Goal: Navigation & Orientation: Find specific page/section

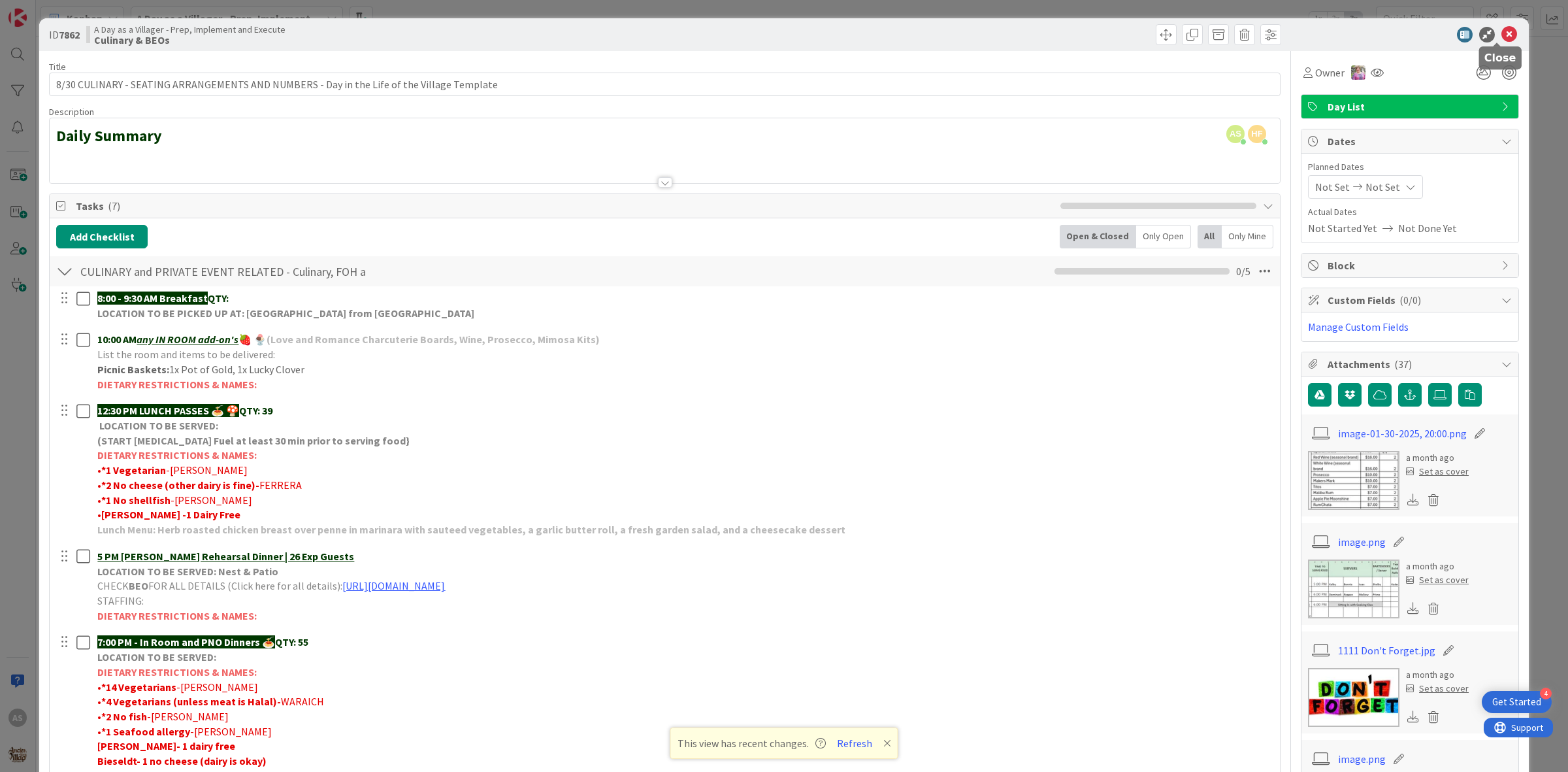
drag, startPoint x: 1499, startPoint y: 33, endPoint x: 1320, endPoint y: 29, distance: 179.0
click at [1502, 33] on icon at bounding box center [1509, 34] width 16 height 16
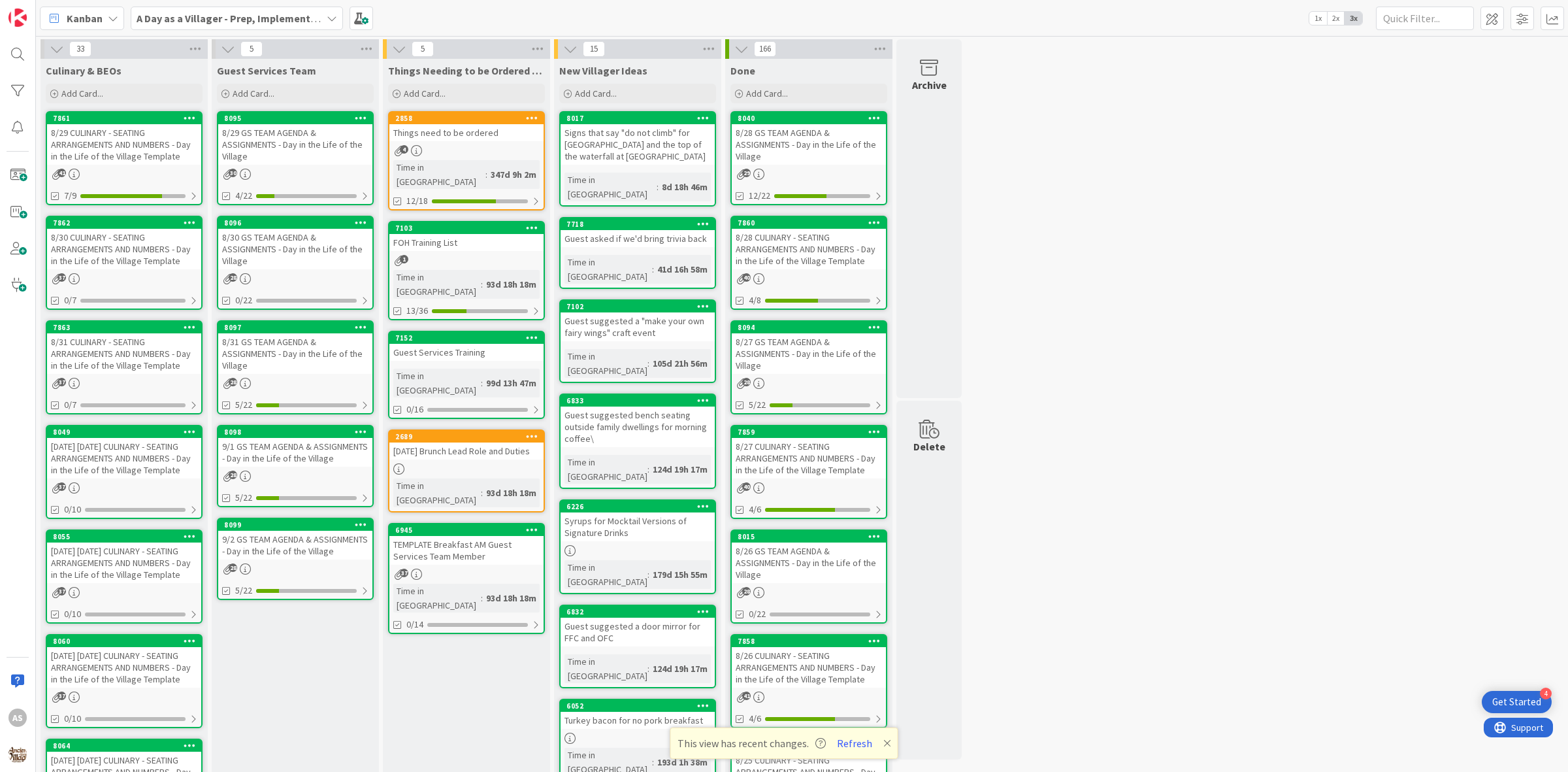
click at [147, 246] on div "8/30 CULINARY - SEATING ARRANGEMENTS AND NUMBERS - Day in the Life of the Villa…" at bounding box center [124, 249] width 154 height 40
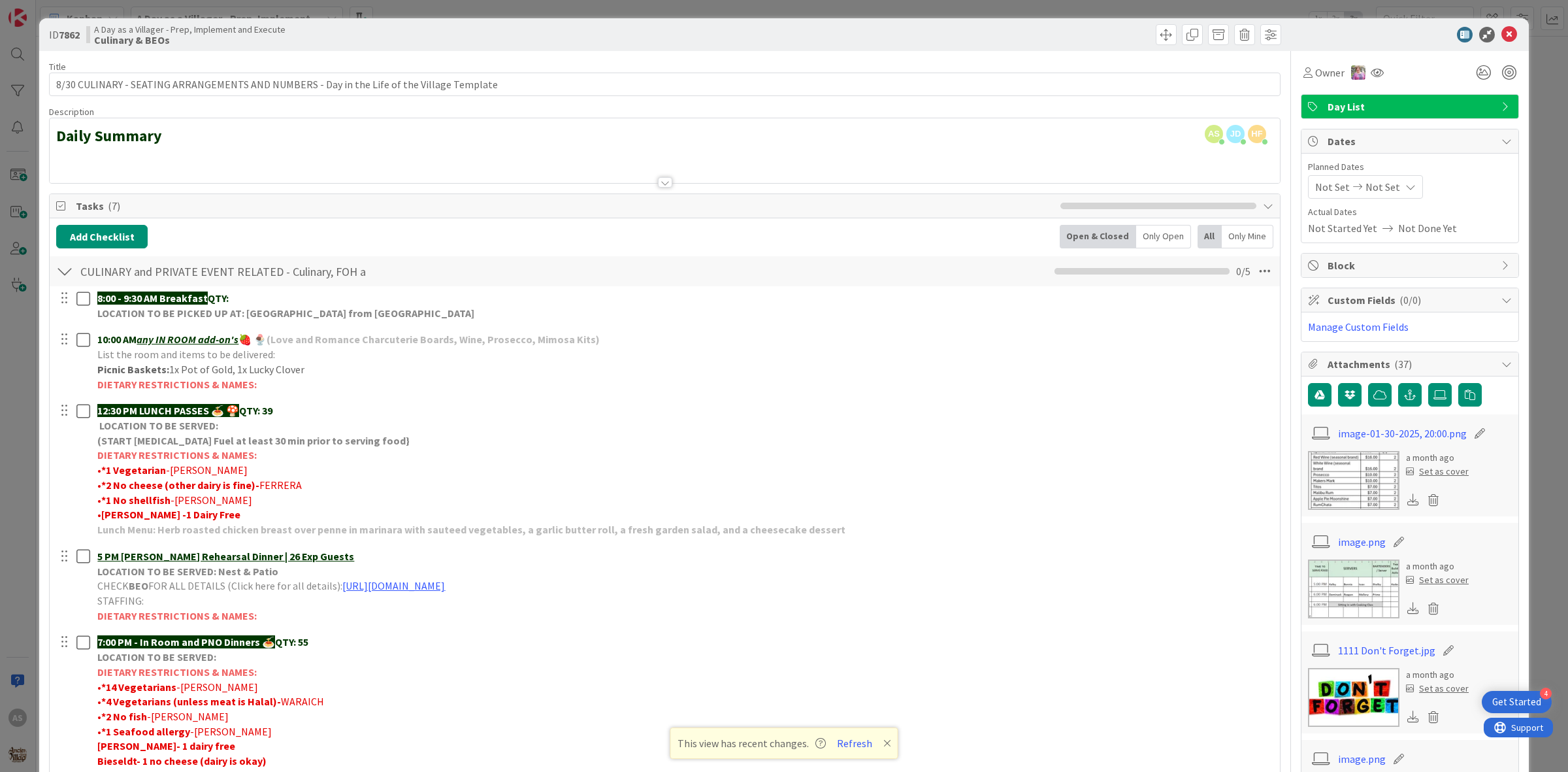
click at [1502, 38] on div at bounding box center [1403, 34] width 231 height 16
click at [1502, 38] on icon at bounding box center [1509, 34] width 16 height 16
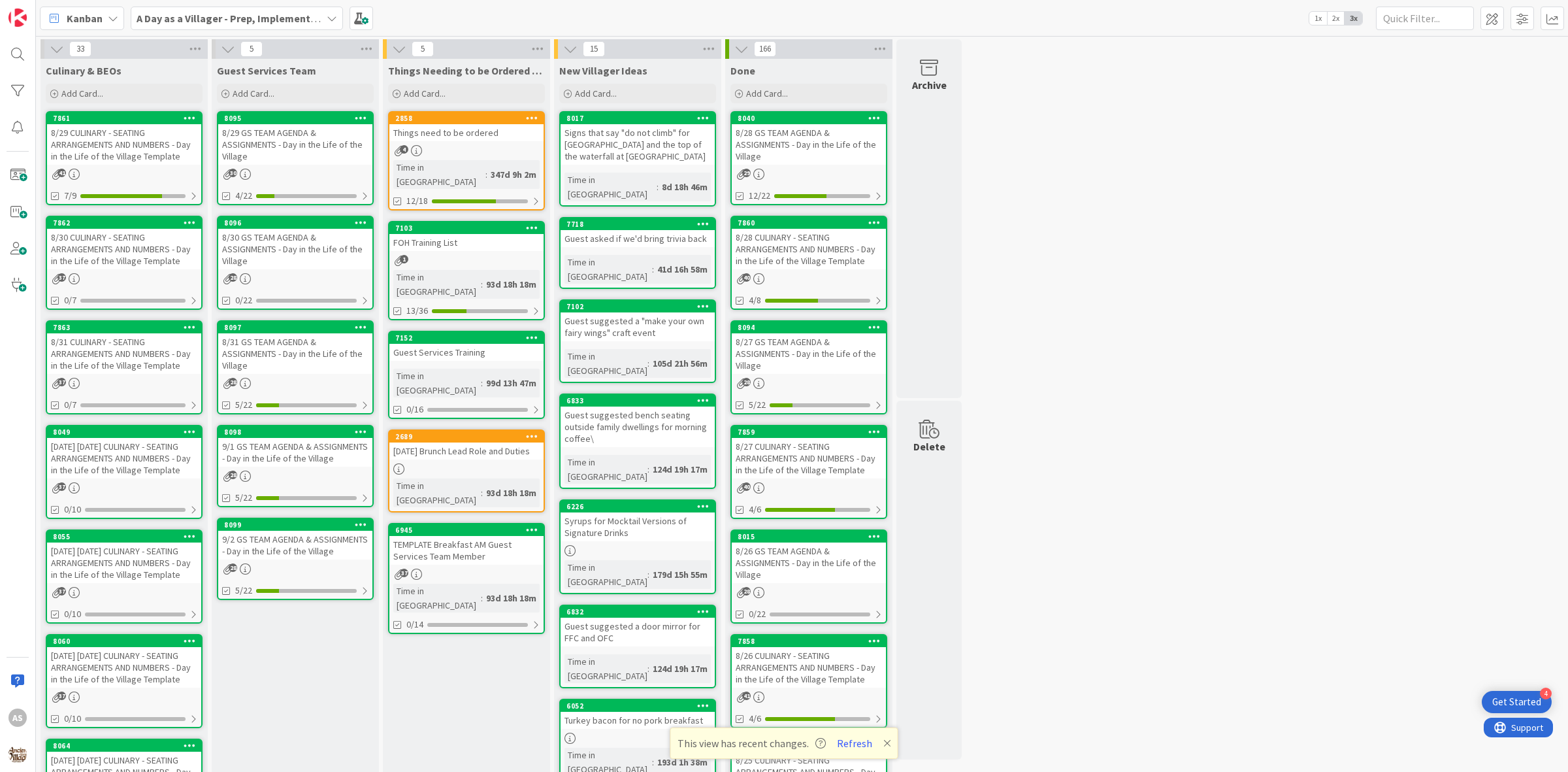
click at [125, 250] on div "8/30 CULINARY - SEATING ARRANGEMENTS AND NUMBERS - Day in the Life of the Villa…" at bounding box center [124, 249] width 154 height 40
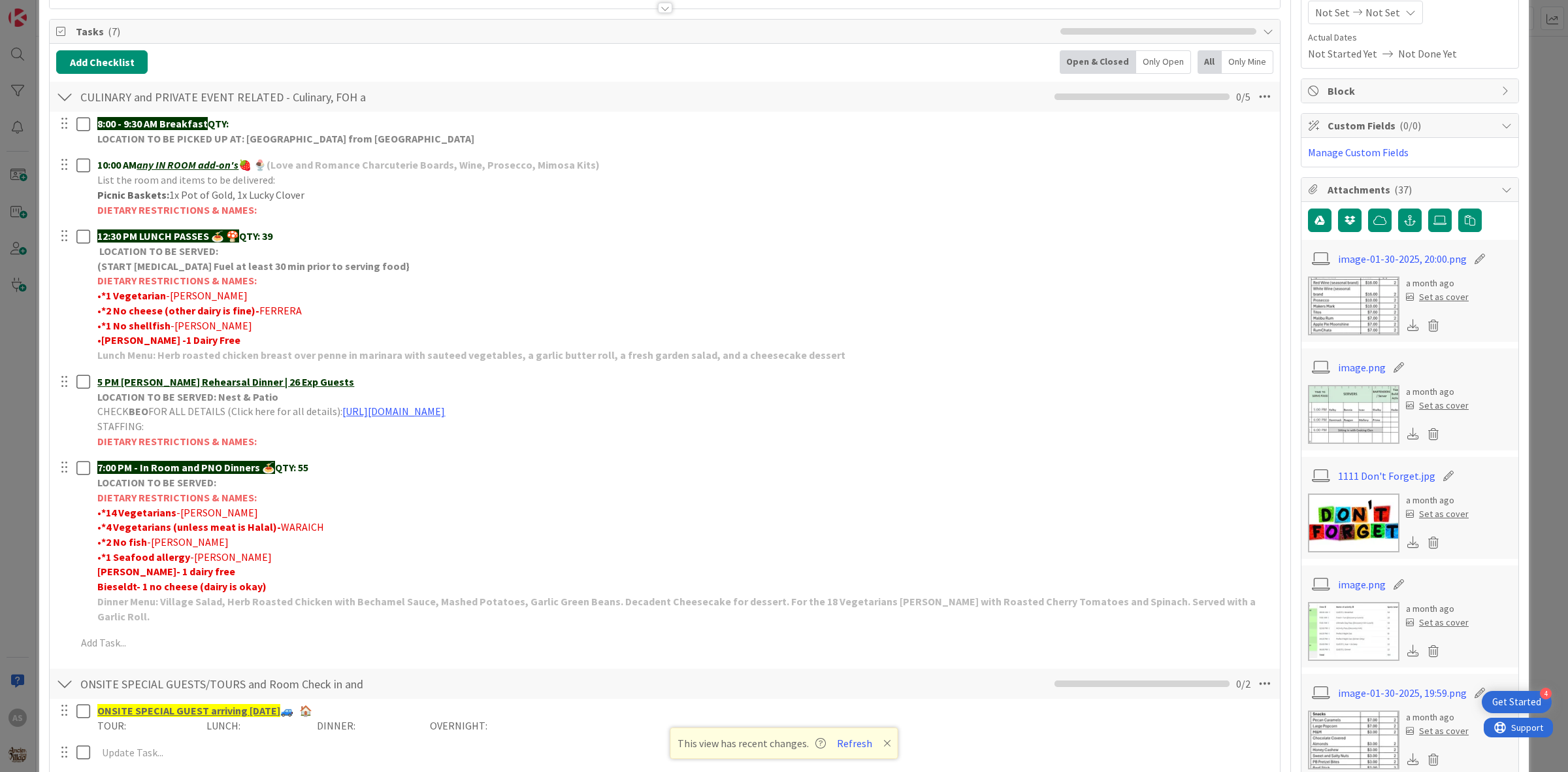
scroll to position [163, 0]
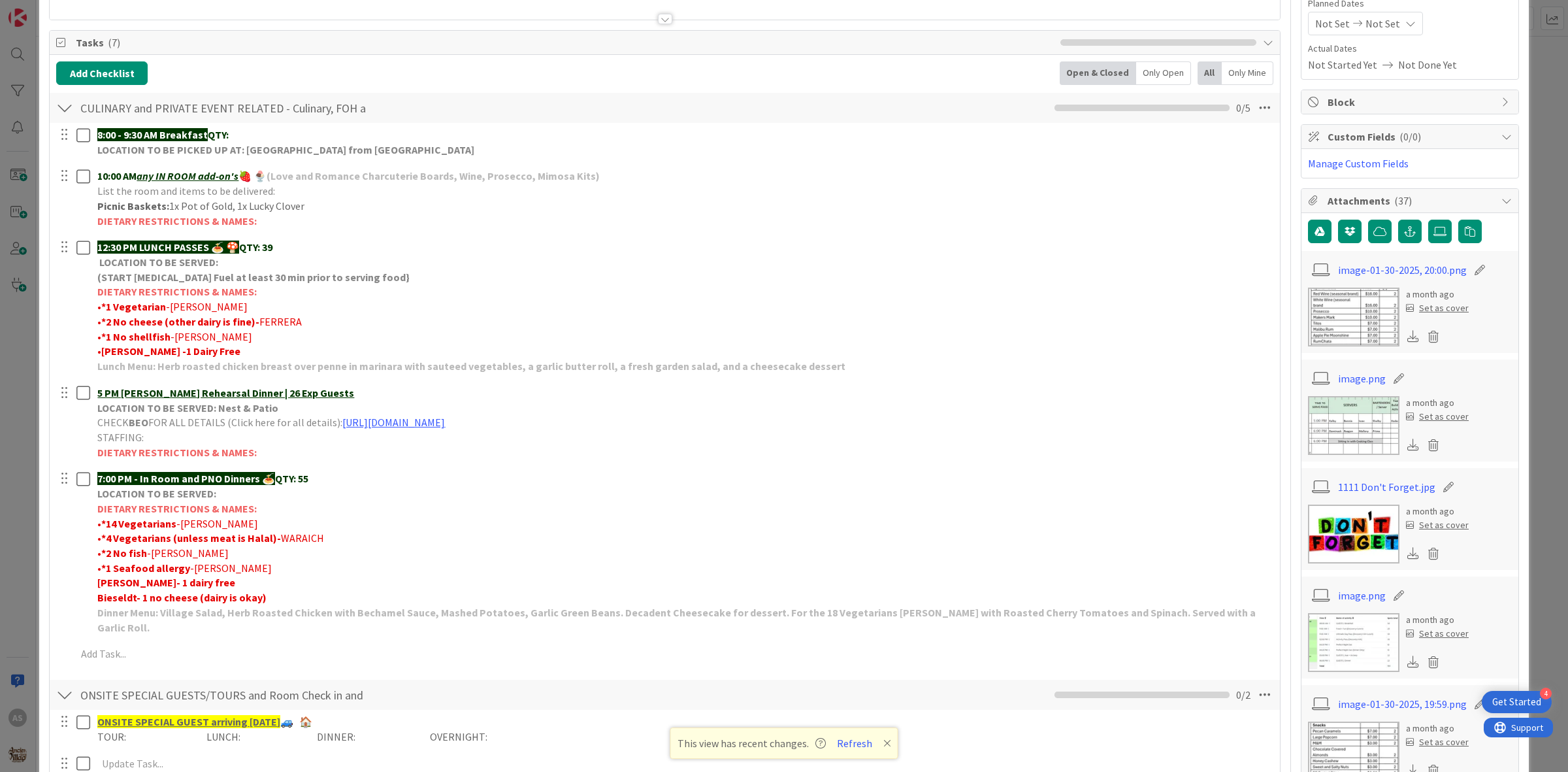
click at [1353, 426] on img at bounding box center [1354, 425] width 92 height 59
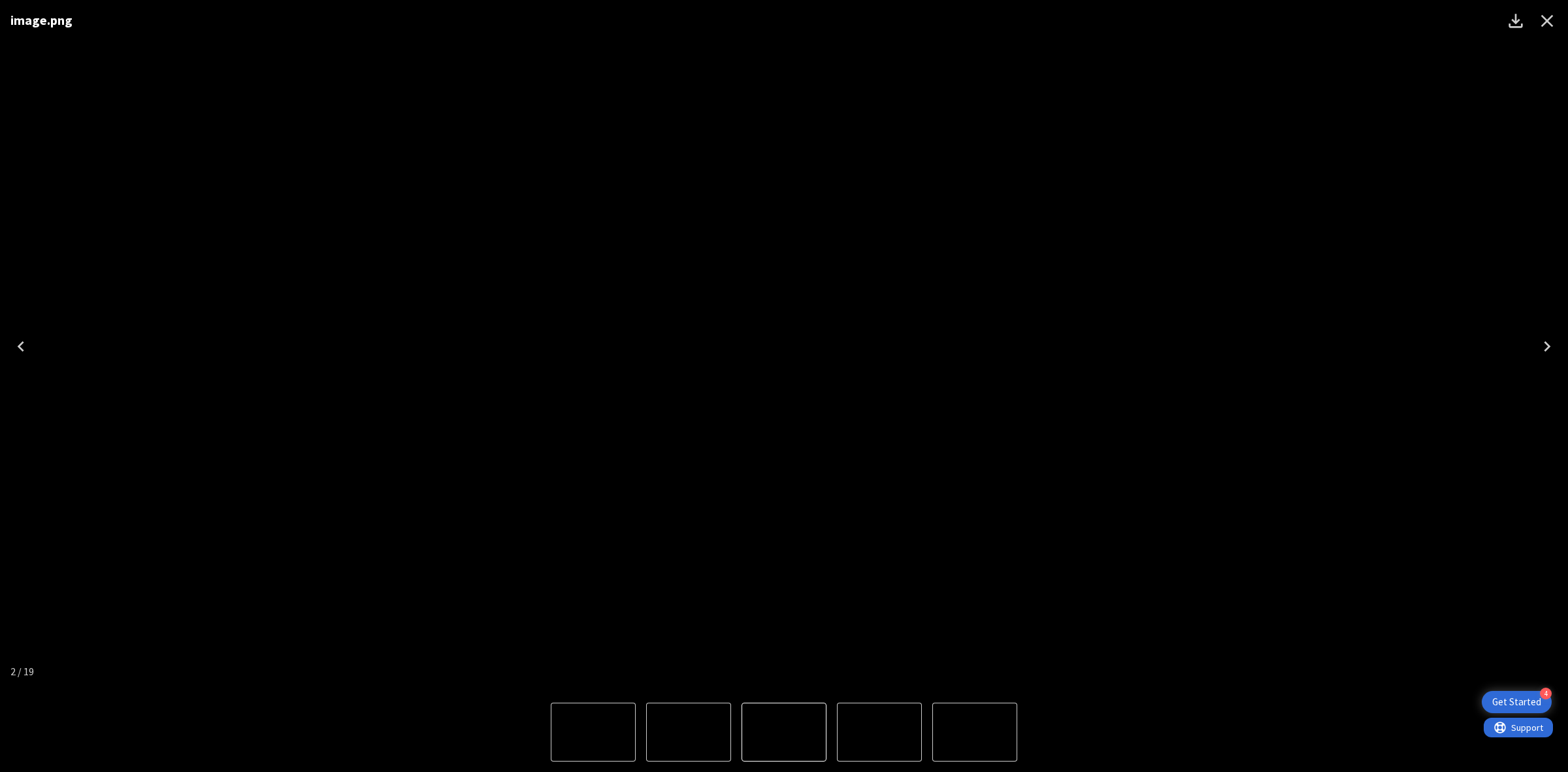
click at [1549, 19] on icon "Close" at bounding box center [1547, 21] width 21 height 21
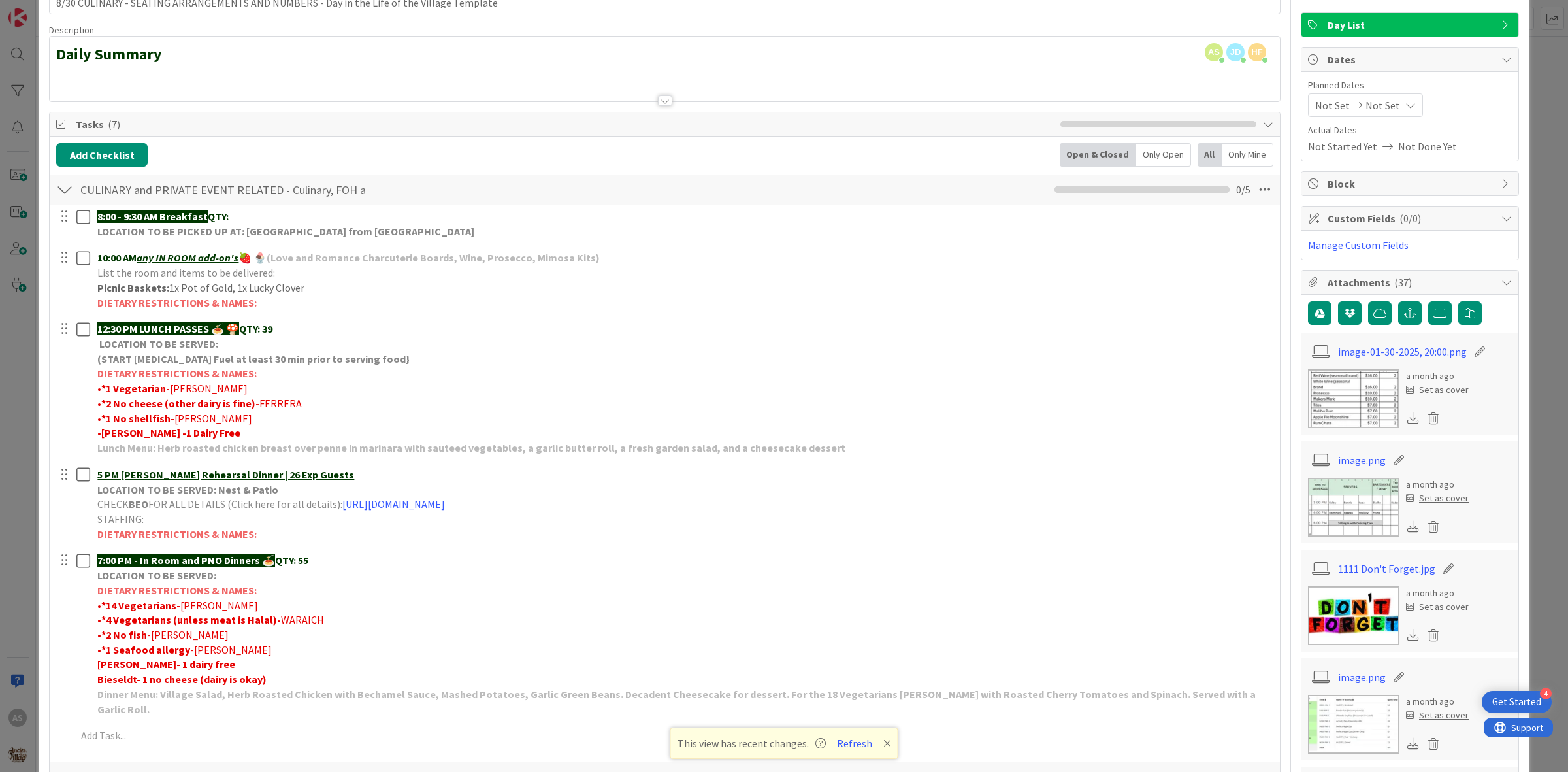
scroll to position [0, 0]
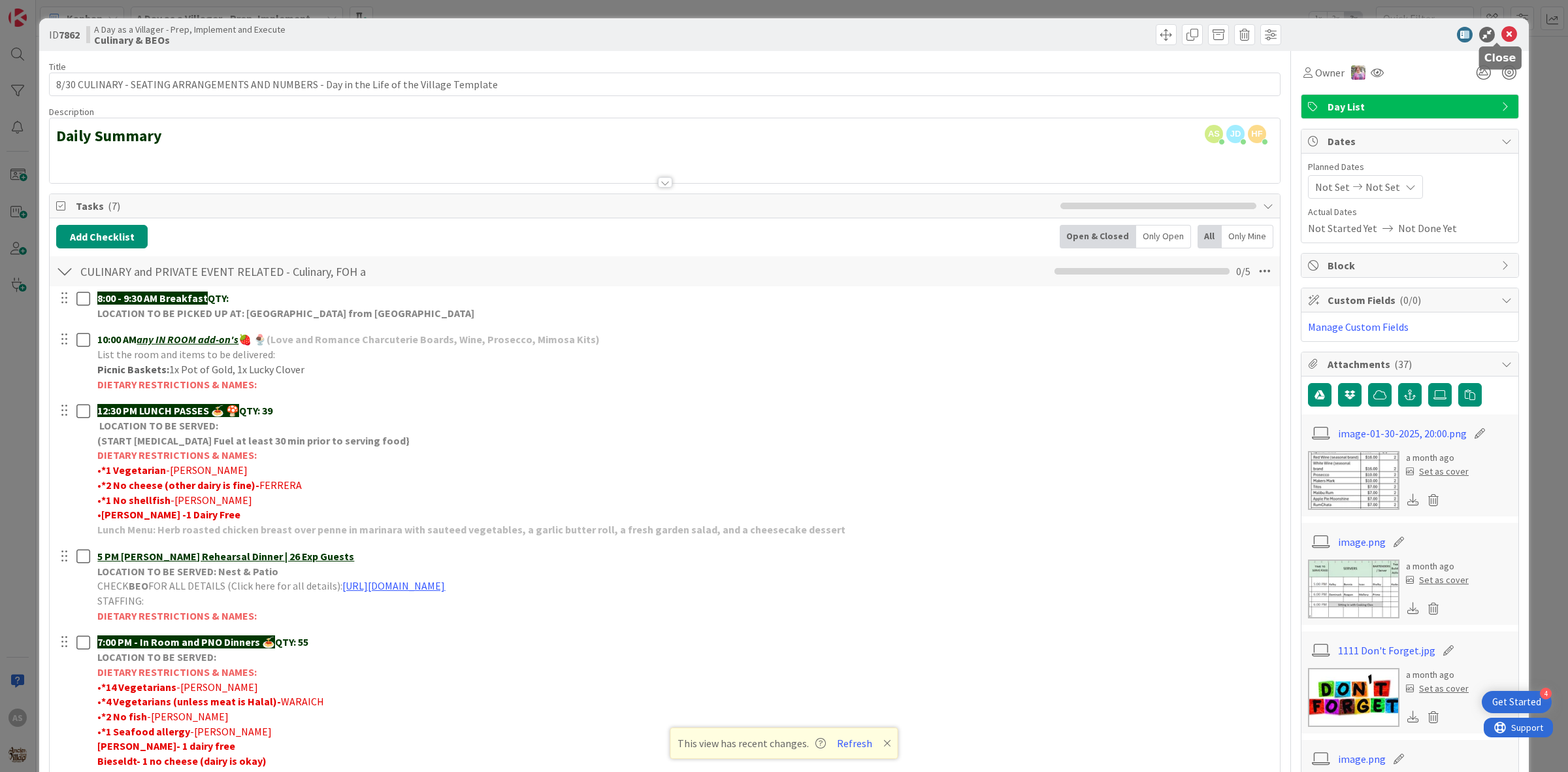
click at [1502, 34] on icon at bounding box center [1509, 34] width 16 height 16
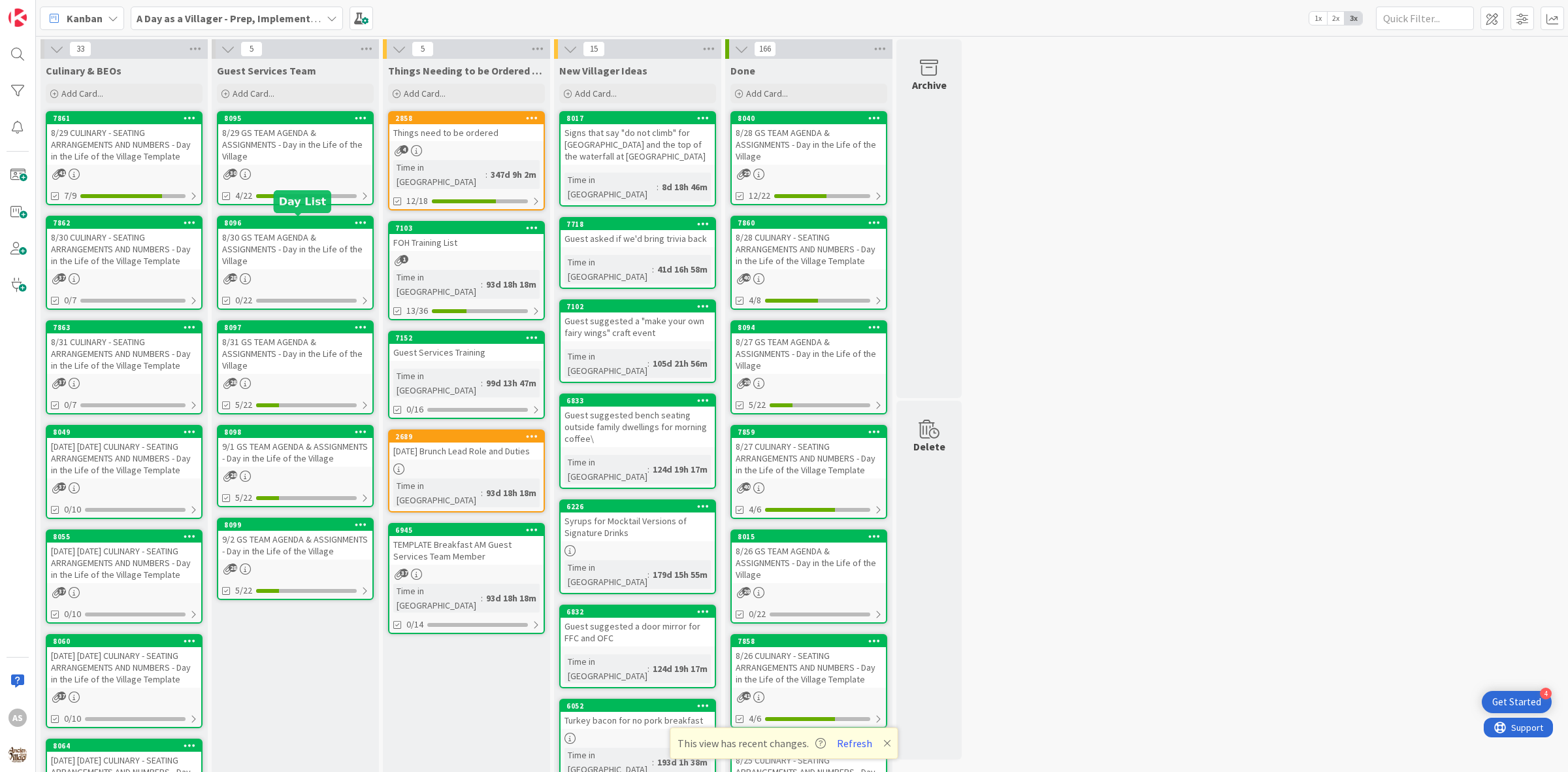
click at [315, 255] on div "8/30 GS TEAM AGENDA & ASSIGNMENTS - Day in the Life of the Village" at bounding box center [295, 249] width 154 height 40
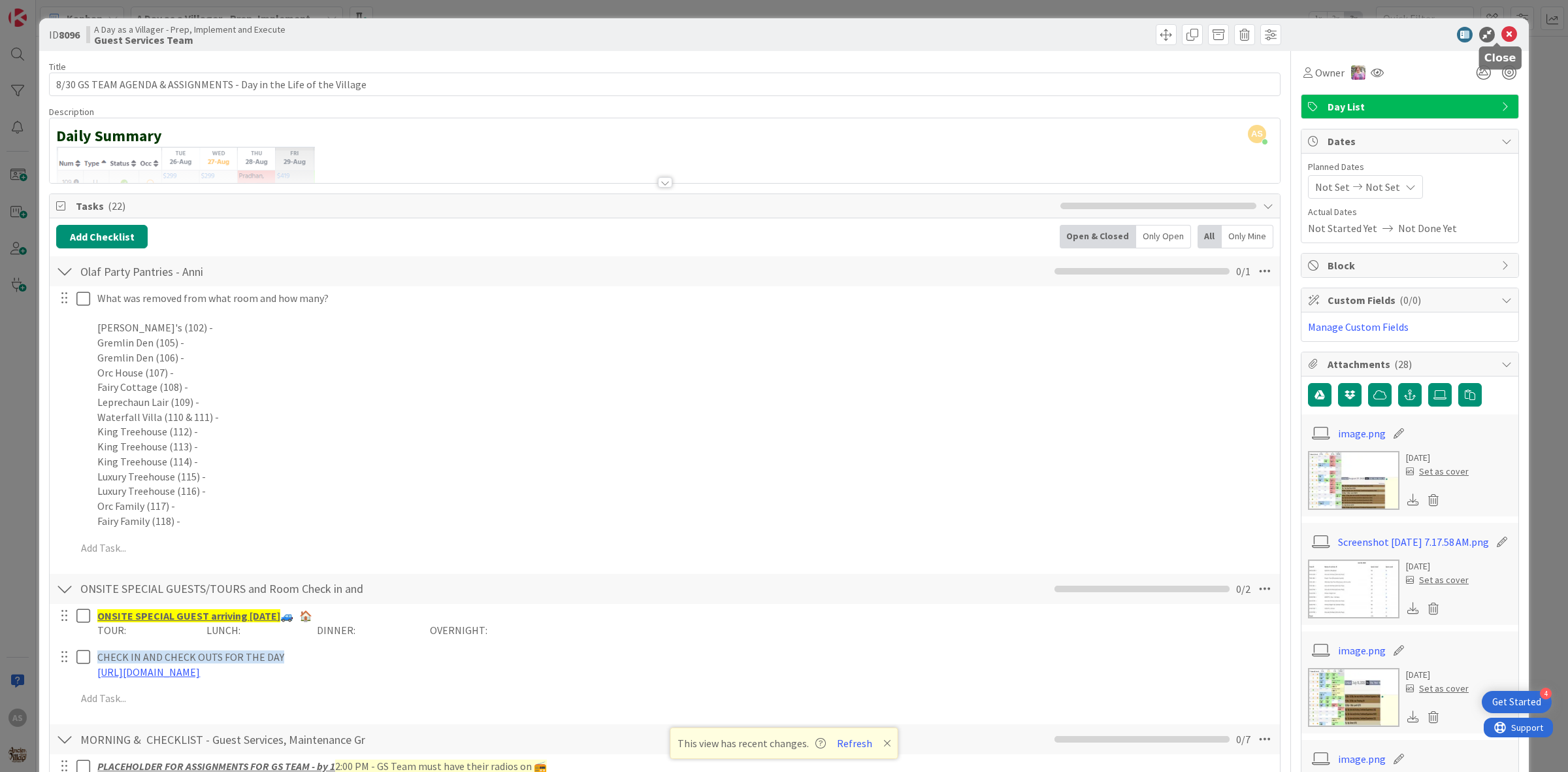
click at [1503, 31] on icon at bounding box center [1509, 34] width 16 height 16
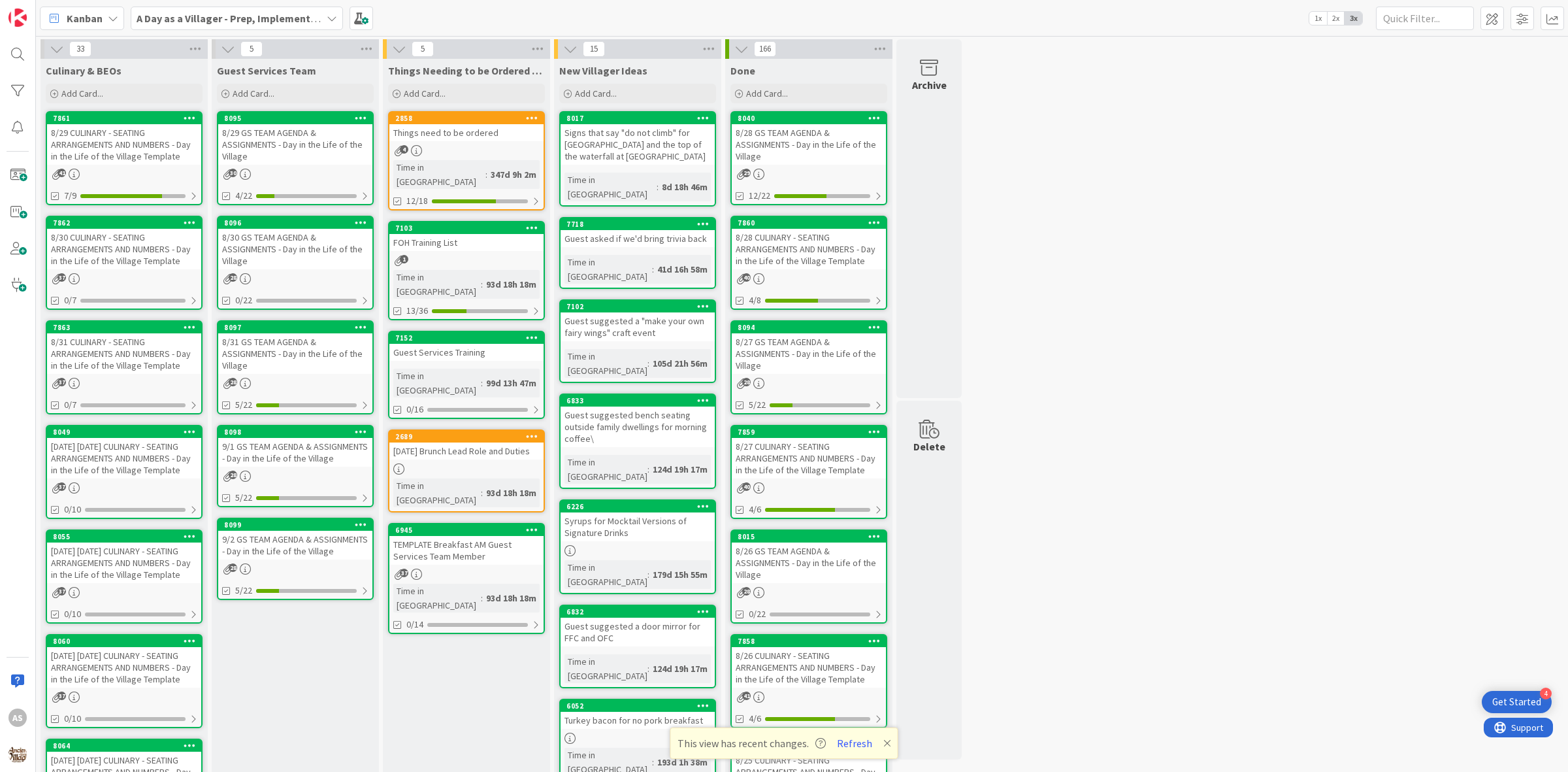
click at [151, 265] on div "8/30 CULINARY - SEATING ARRANGEMENTS AND NUMBERS - Day in the Life of the Villa…" at bounding box center [124, 249] width 154 height 40
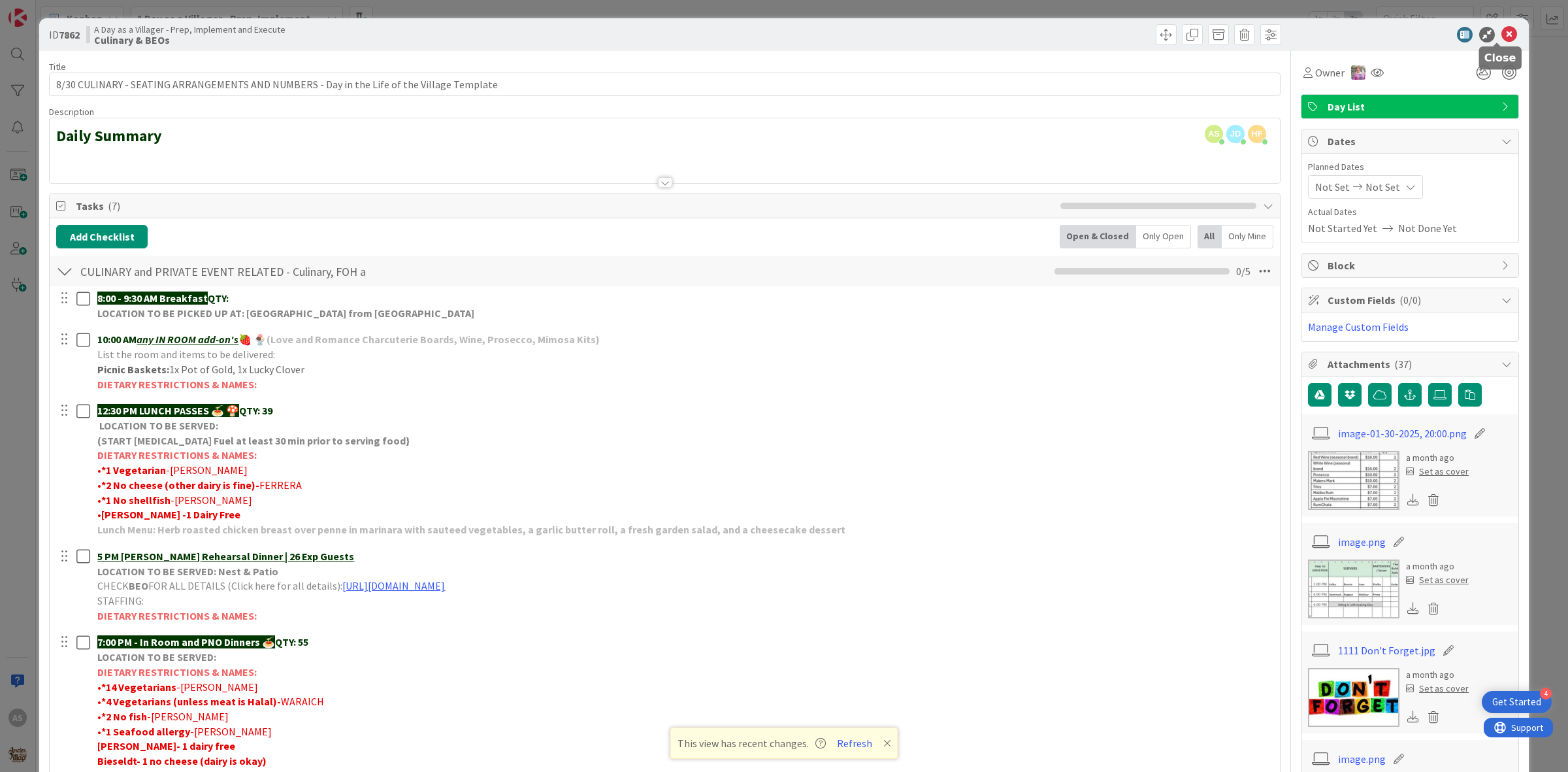
click at [1502, 36] on icon at bounding box center [1509, 34] width 16 height 16
